Goal: Task Accomplishment & Management: Use online tool/utility

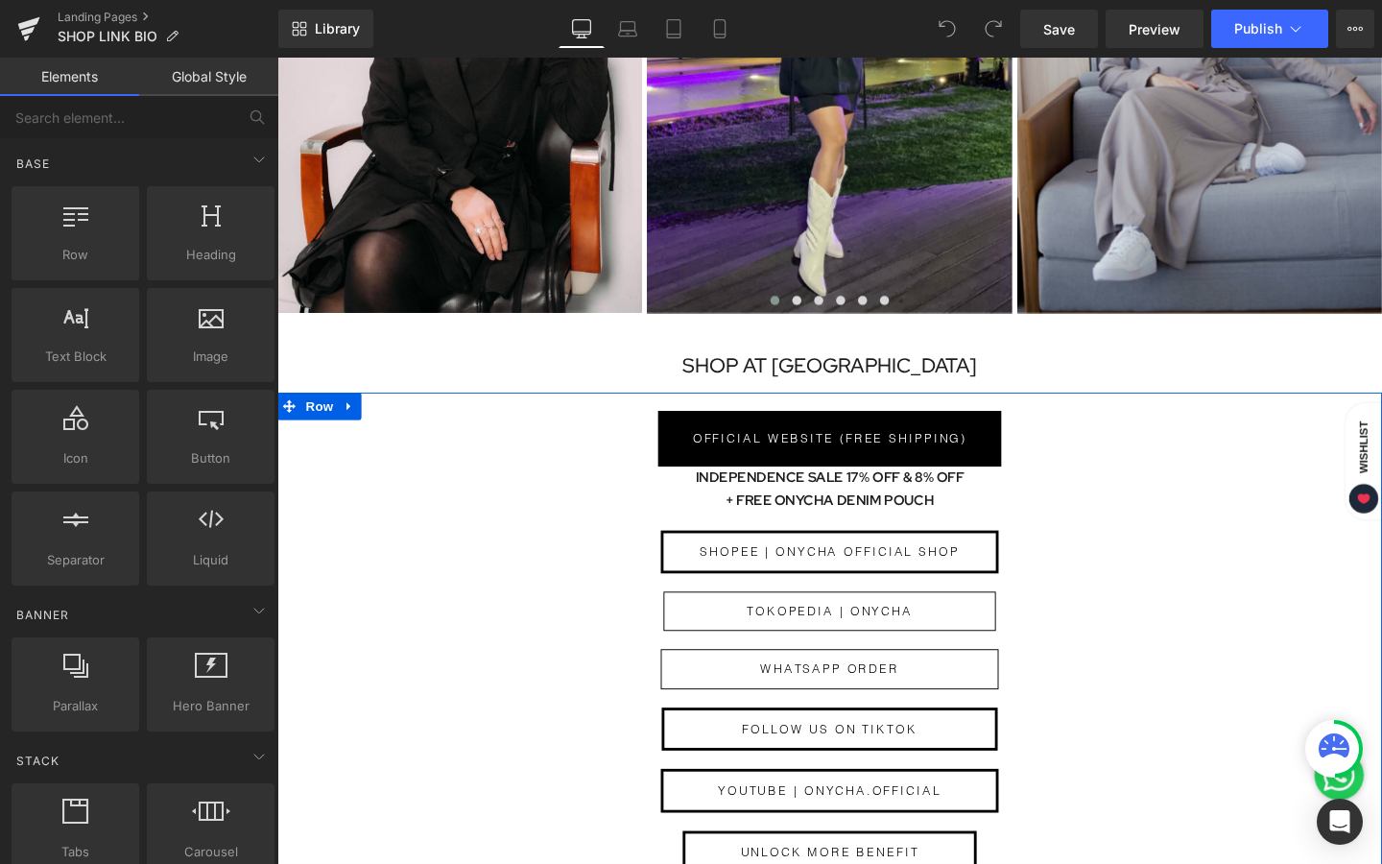
click at [979, 514] on h1 "+ FREE ONYCHA DENIM POUCH" at bounding box center [857, 524] width 1161 height 24
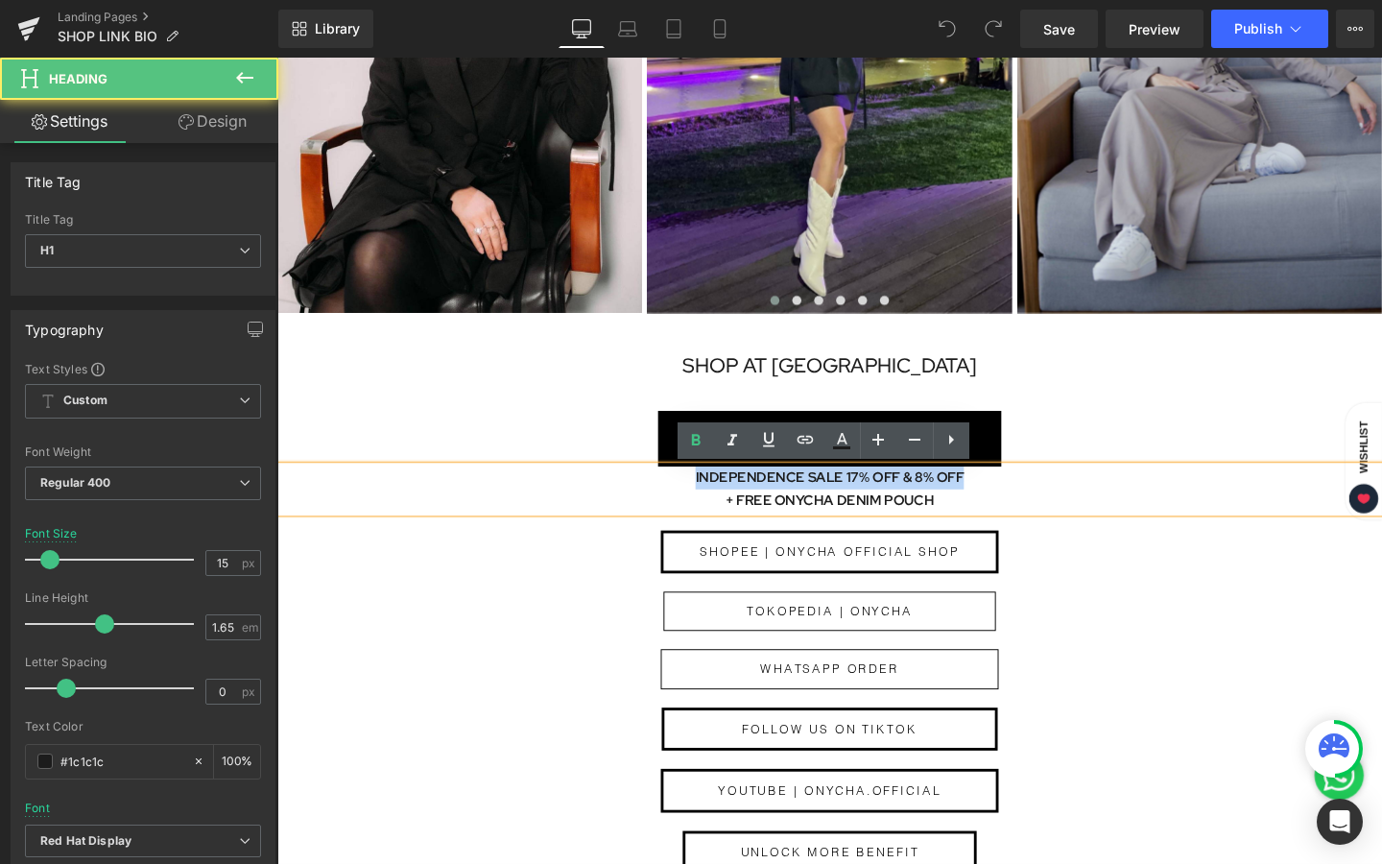
drag, startPoint x: 1002, startPoint y: 494, endPoint x: 673, endPoint y: 490, distance: 329.3
click at [673, 490] on h1 "INDEPENDENCE SALE 17% OFF & 8% OFF" at bounding box center [857, 500] width 1161 height 24
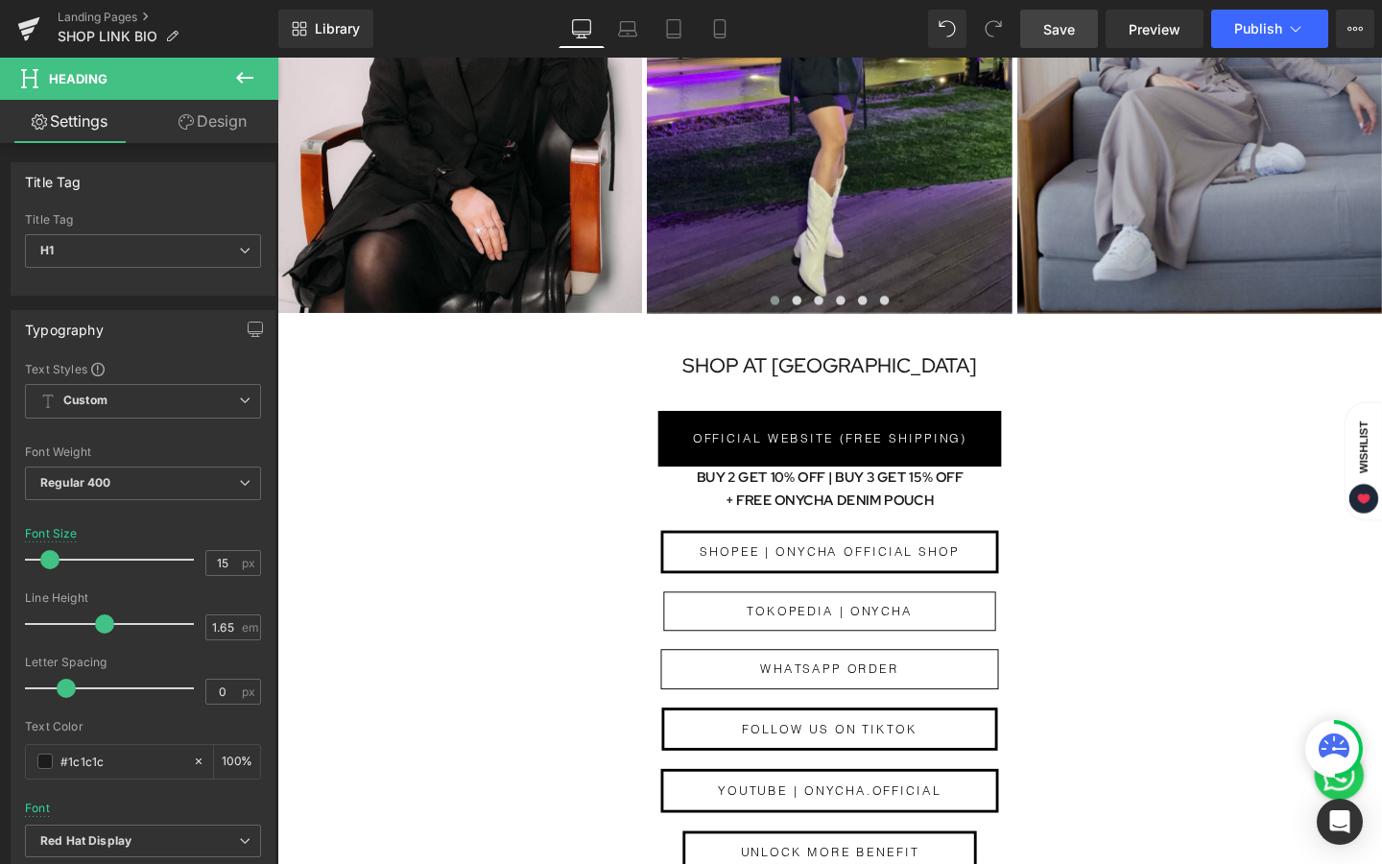
click at [1077, 32] on link "Save" at bounding box center [1059, 29] width 78 height 38
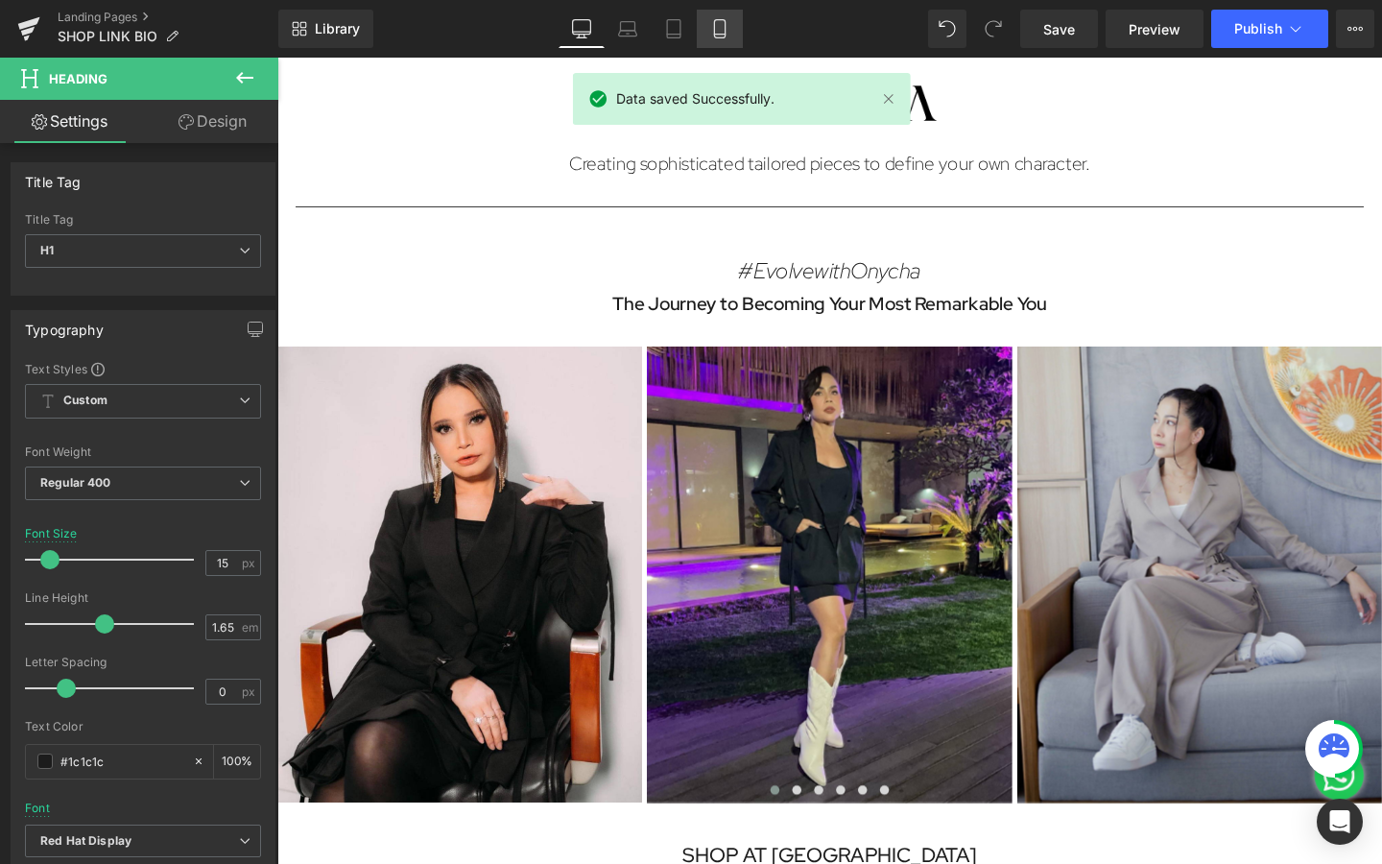
click at [722, 24] on icon at bounding box center [719, 28] width 19 height 19
type input "14"
type input "100"
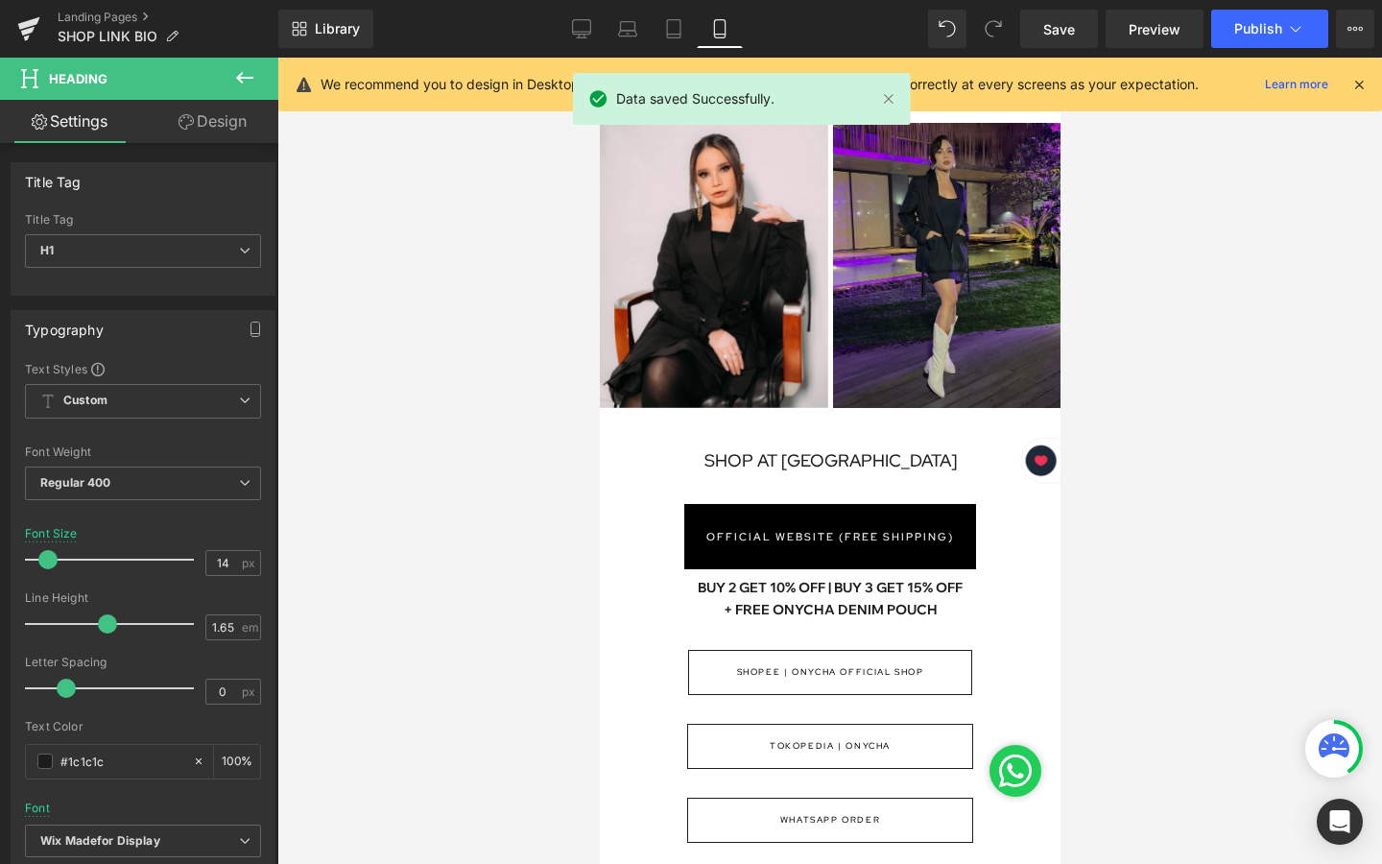
scroll to position [232, 0]
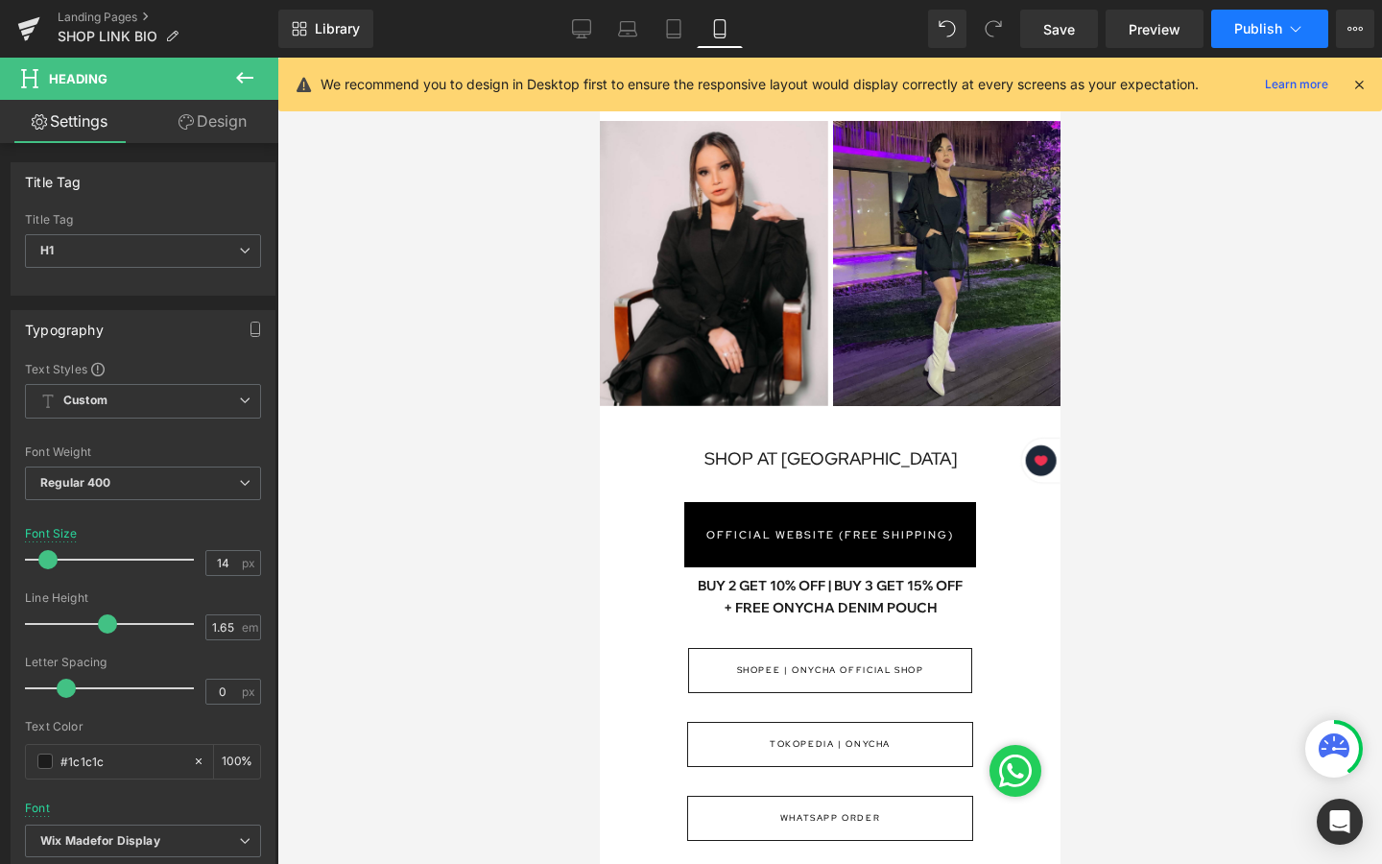
click at [1271, 15] on button "Publish" at bounding box center [1269, 29] width 117 height 38
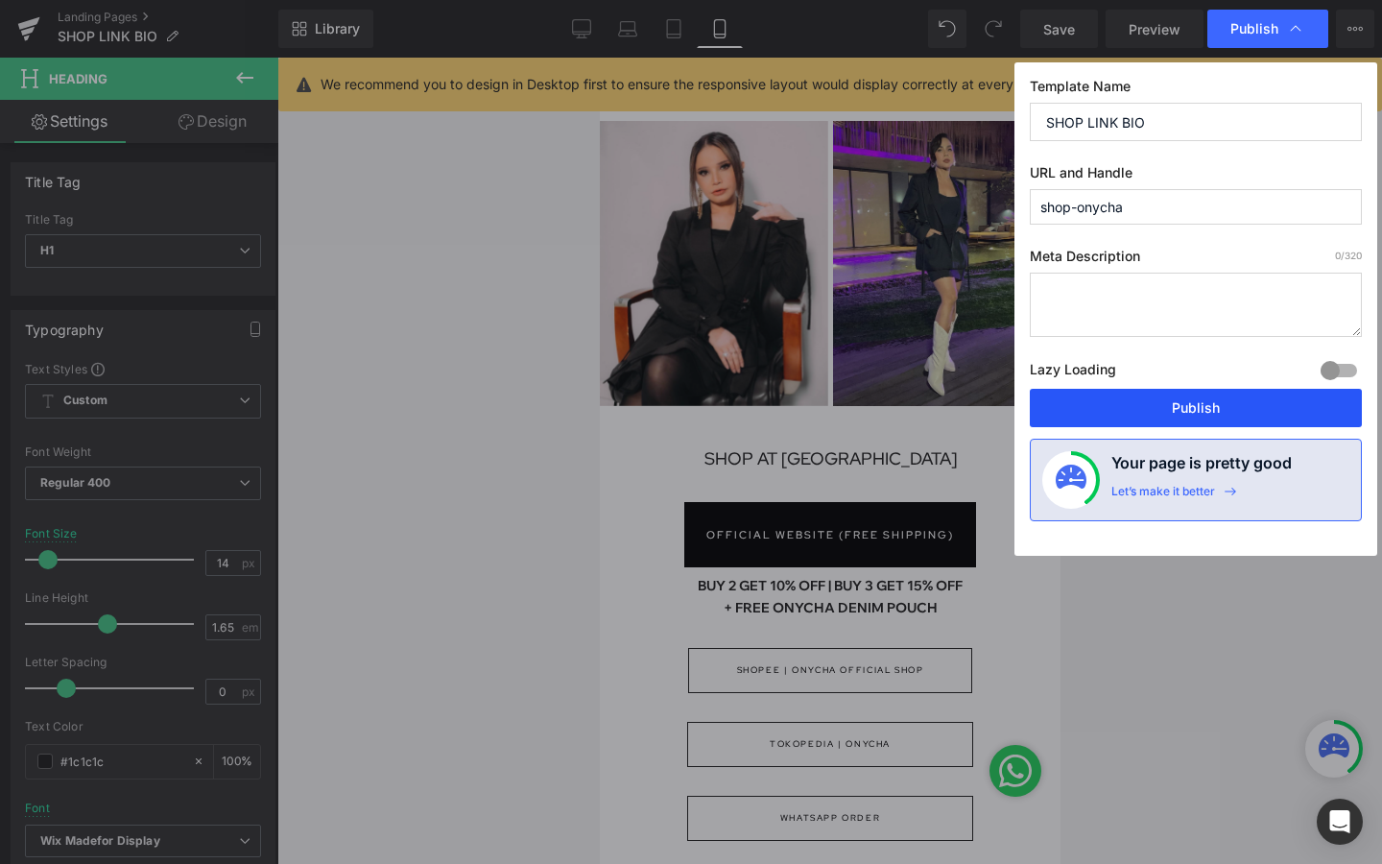
click at [1240, 399] on button "Publish" at bounding box center [1196, 408] width 332 height 38
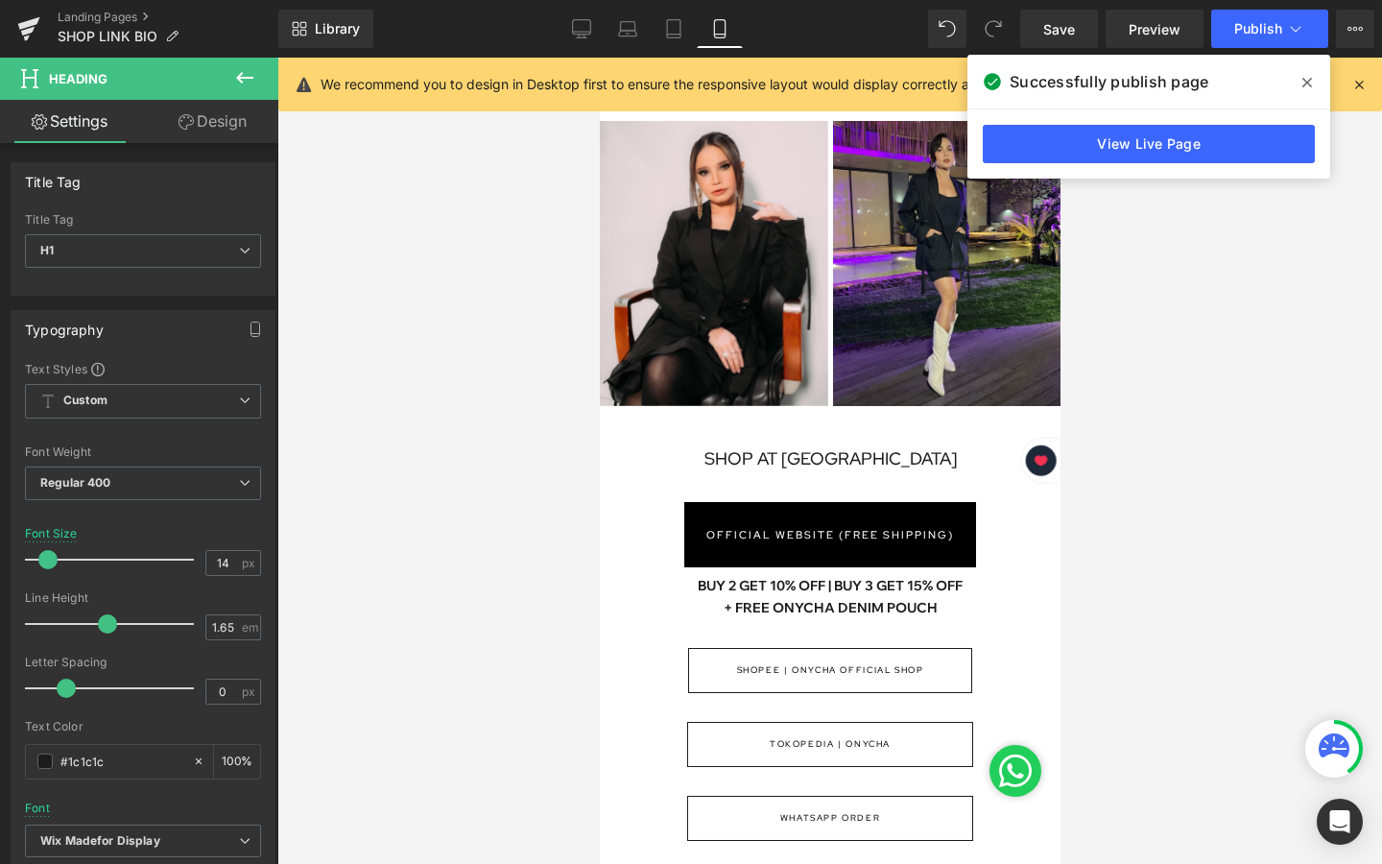
click at [1304, 83] on icon at bounding box center [1307, 82] width 10 height 15
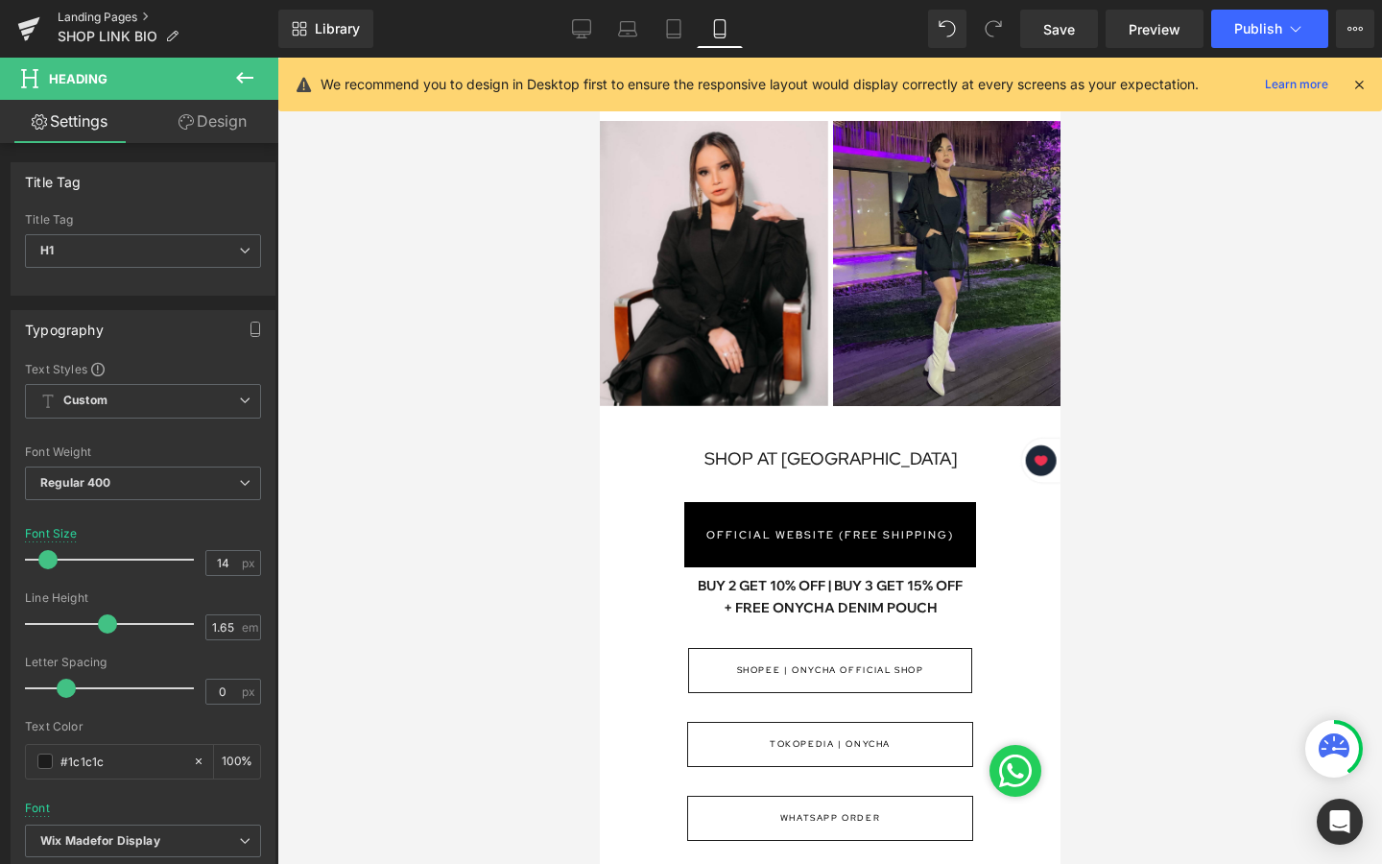
click at [73, 12] on link "Landing Pages" at bounding box center [168, 17] width 221 height 15
